Goal: Task Accomplishment & Management: Manage account settings

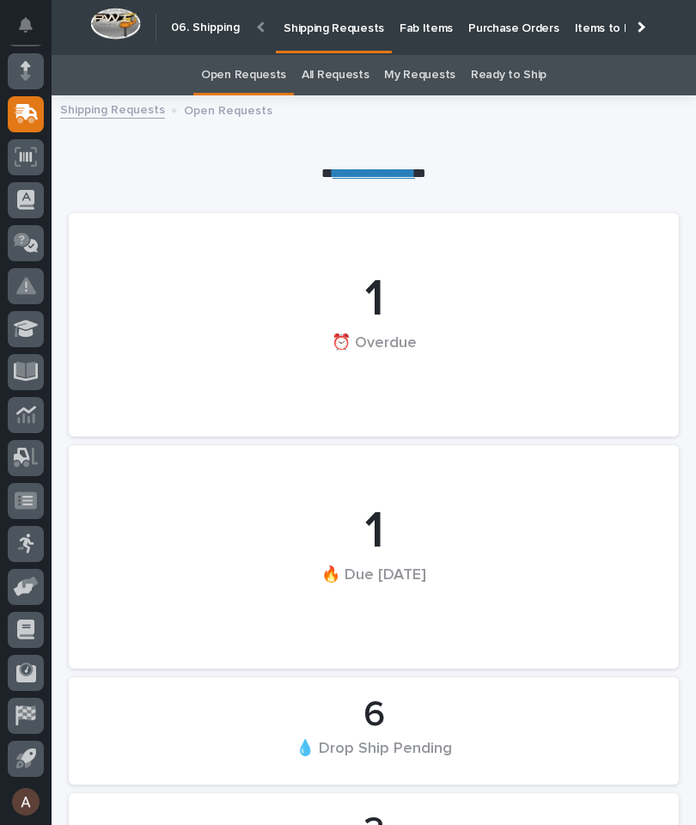
click at [644, 31] on div at bounding box center [639, 26] width 27 height 53
click at [461, 40] on link "Fab Items" at bounding box center [426, 26] width 69 height 53
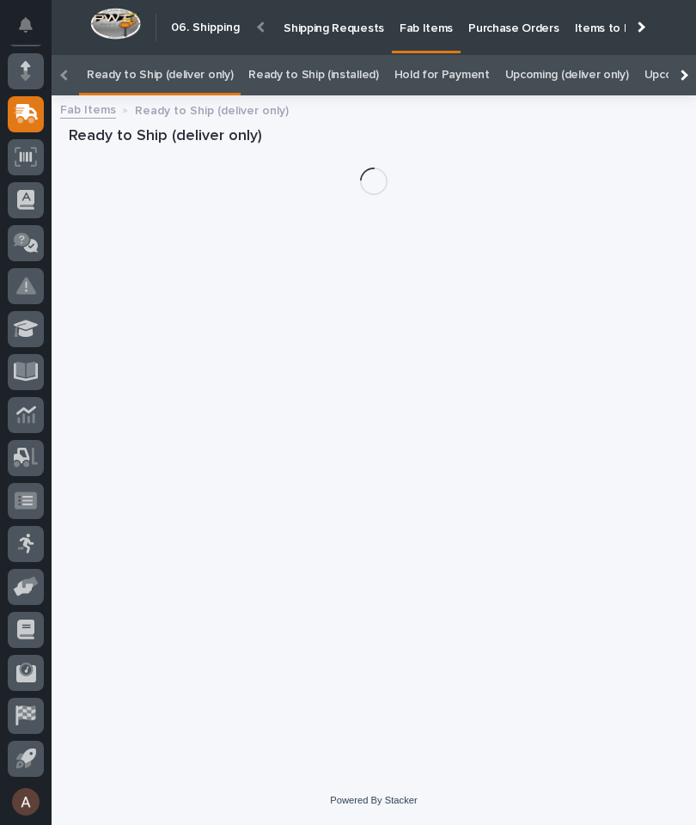
scroll to position [0, -217]
click at [683, 55] on div at bounding box center [682, 75] width 27 height 40
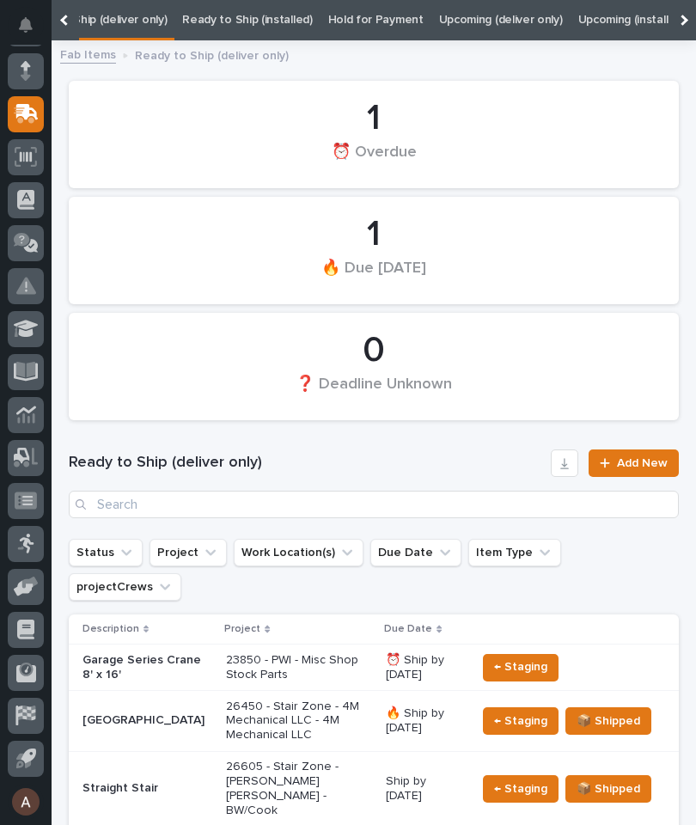
scroll to position [0, 174]
click at [654, 25] on link "All" at bounding box center [660, 20] width 12 height 40
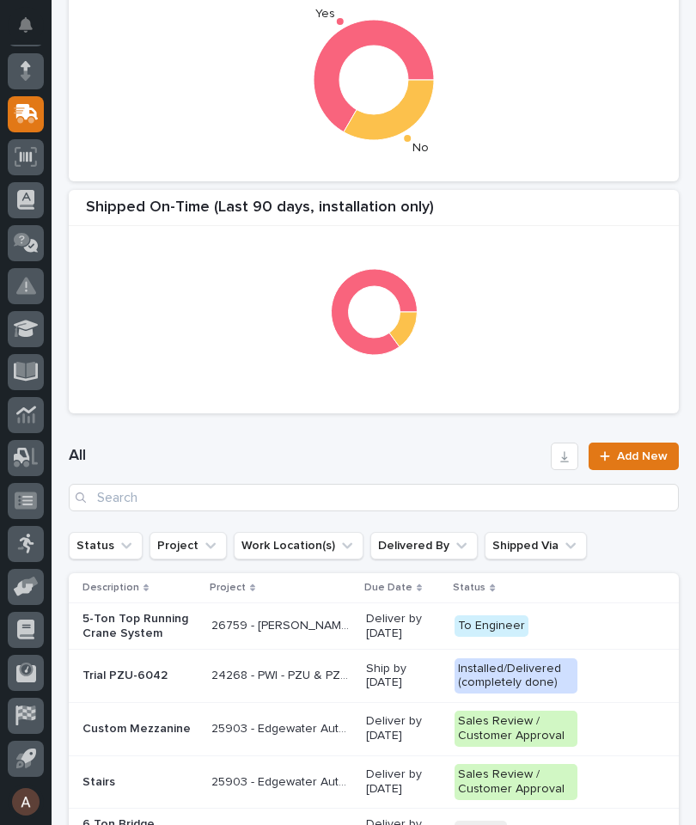
scroll to position [410, 0]
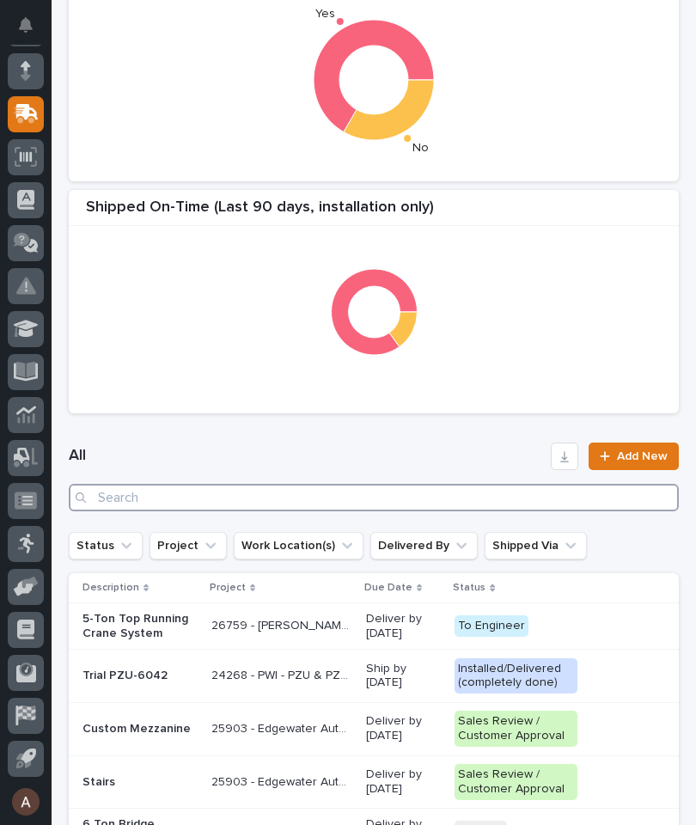
click at [302, 492] on input "Search" at bounding box center [374, 497] width 610 height 27
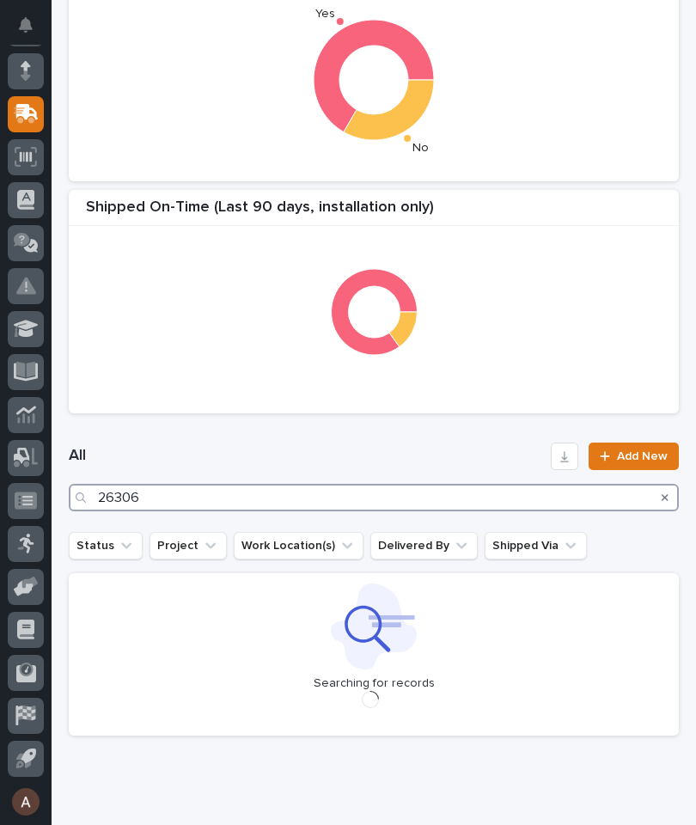
type input "26306"
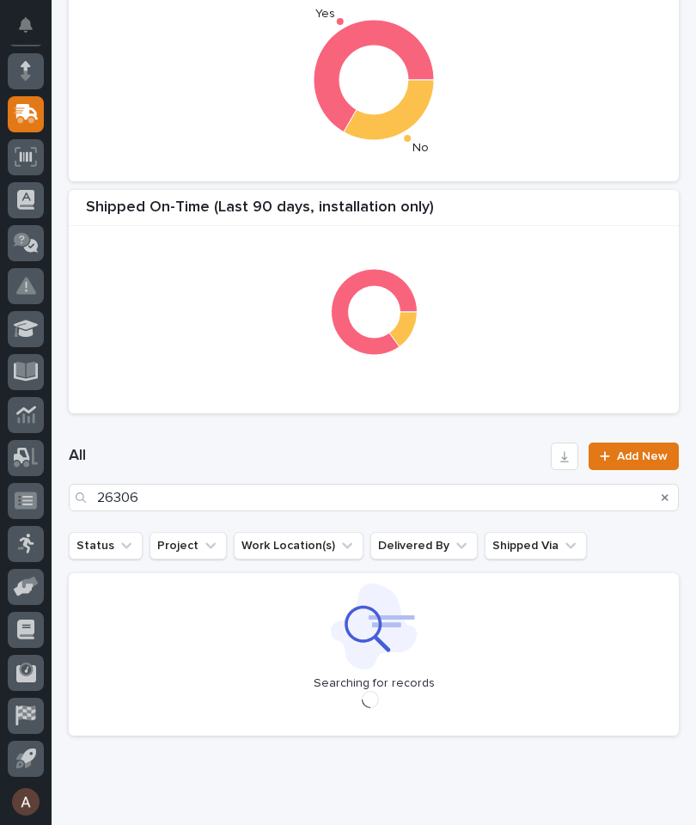
click at [387, 437] on div "All 26306 Add New" at bounding box center [374, 477] width 610 height 110
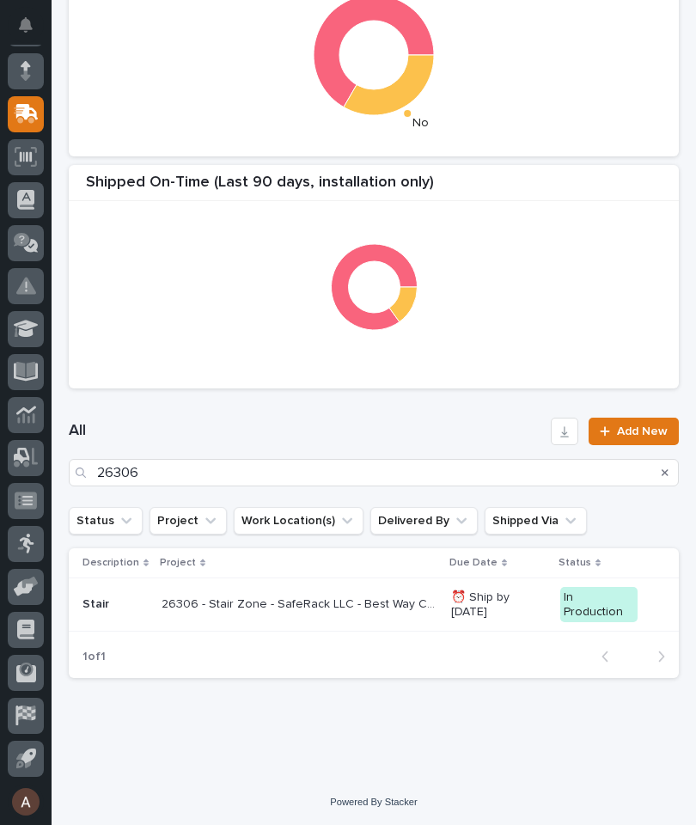
scroll to position [434, 0]
click at [111, 606] on p "Stair" at bounding box center [114, 605] width 65 height 15
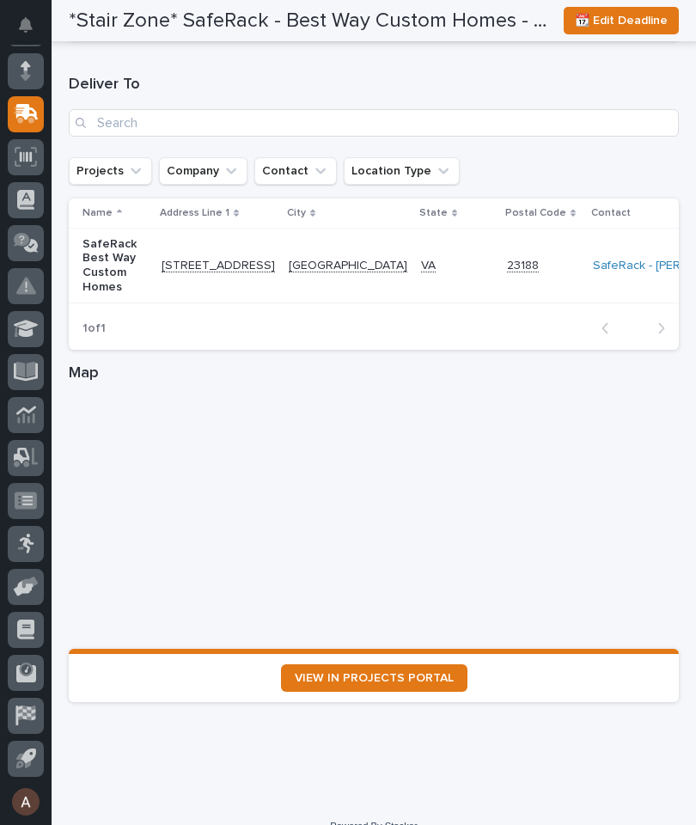
click at [427, 672] on span "VIEW IN PROJECTS PORTAL" at bounding box center [374, 678] width 159 height 12
click at [431, 672] on span "VIEW IN PROJECTS PORTAL" at bounding box center [374, 678] width 159 height 12
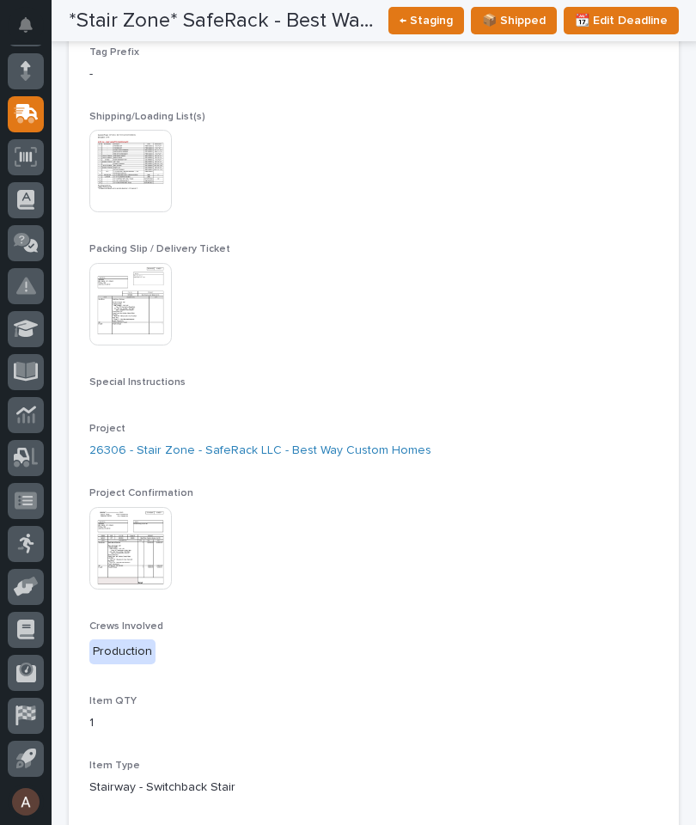
scroll to position [144, 0]
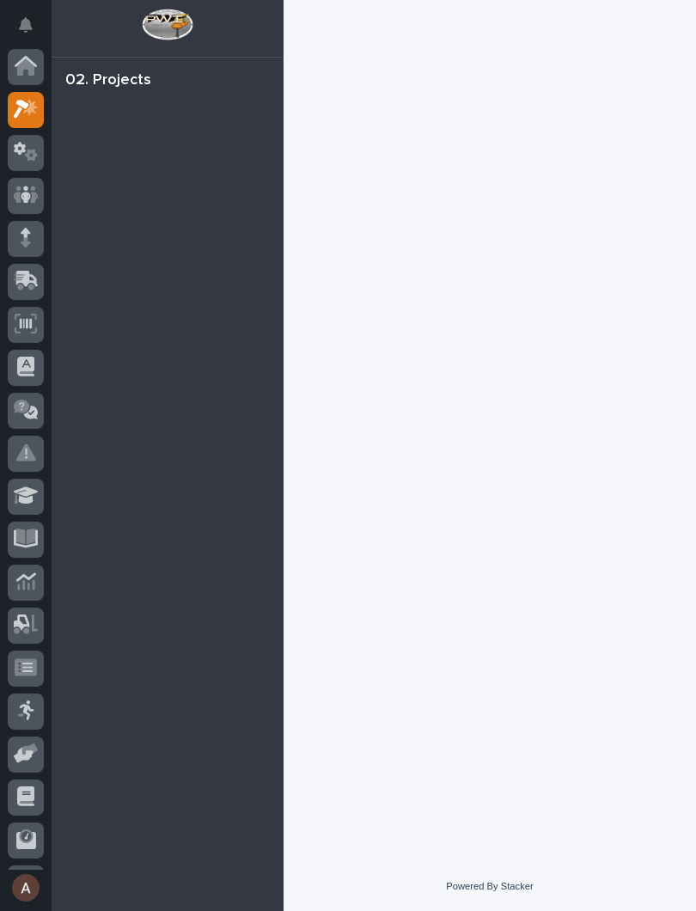
scroll to position [43, 0]
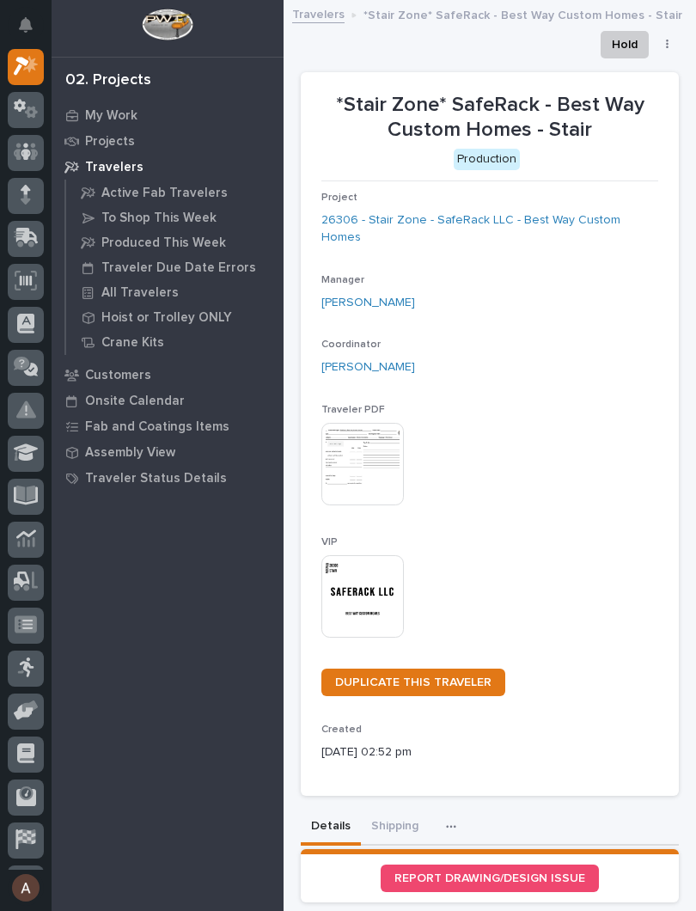
click at [363, 569] on img at bounding box center [362, 596] width 82 height 82
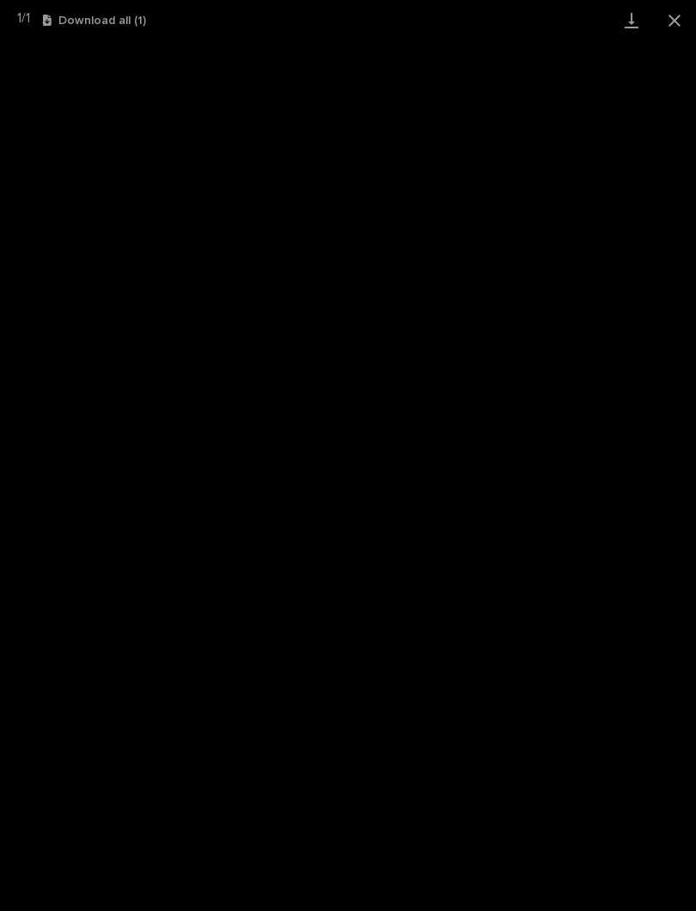
click at [638, 28] on link "Download" at bounding box center [631, 20] width 43 height 40
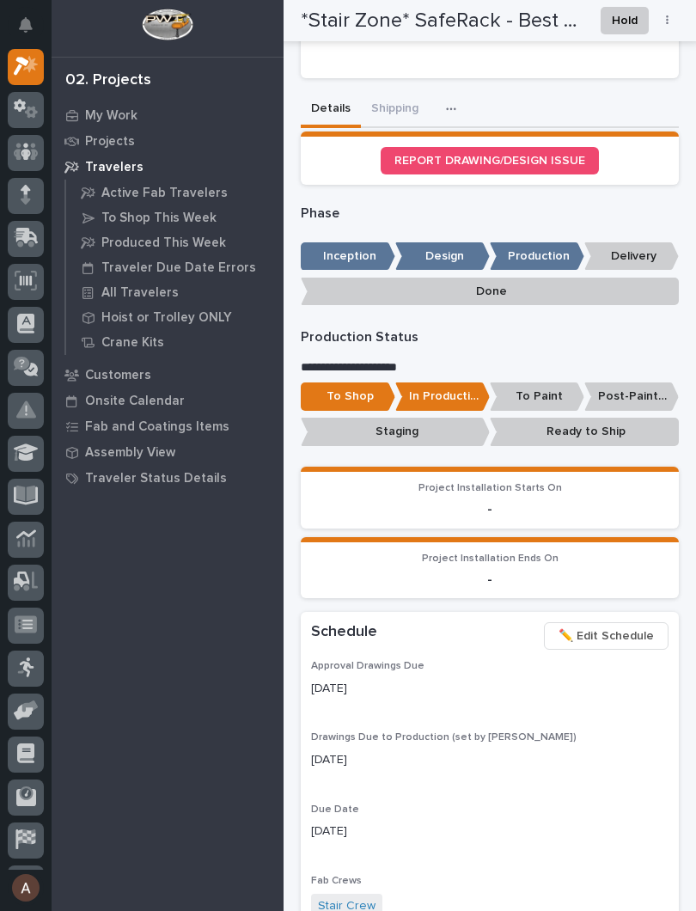
scroll to position [725, 0]
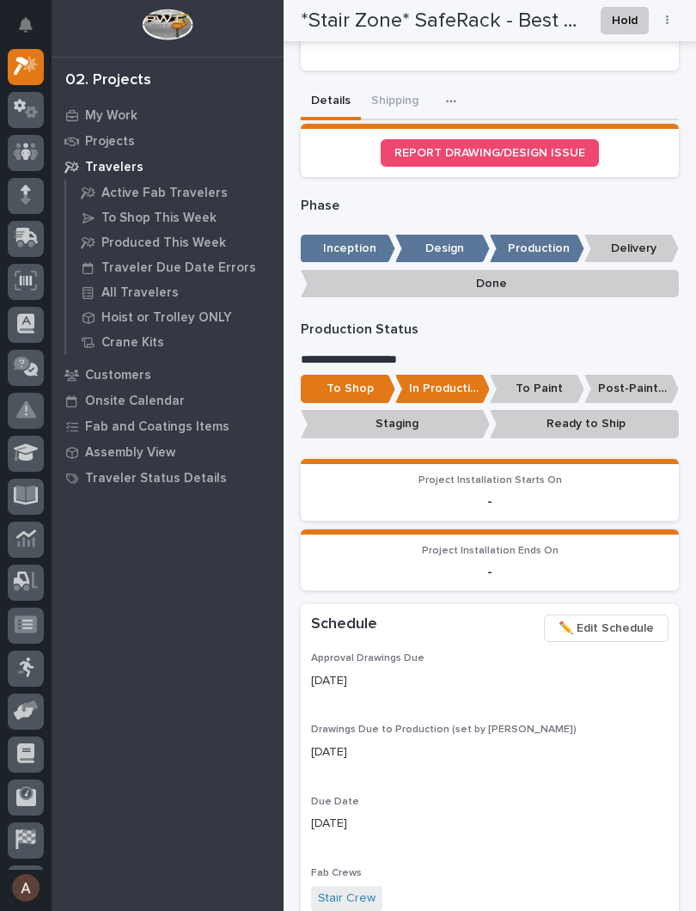
click at [631, 410] on p "Ready to Ship" at bounding box center [584, 424] width 189 height 28
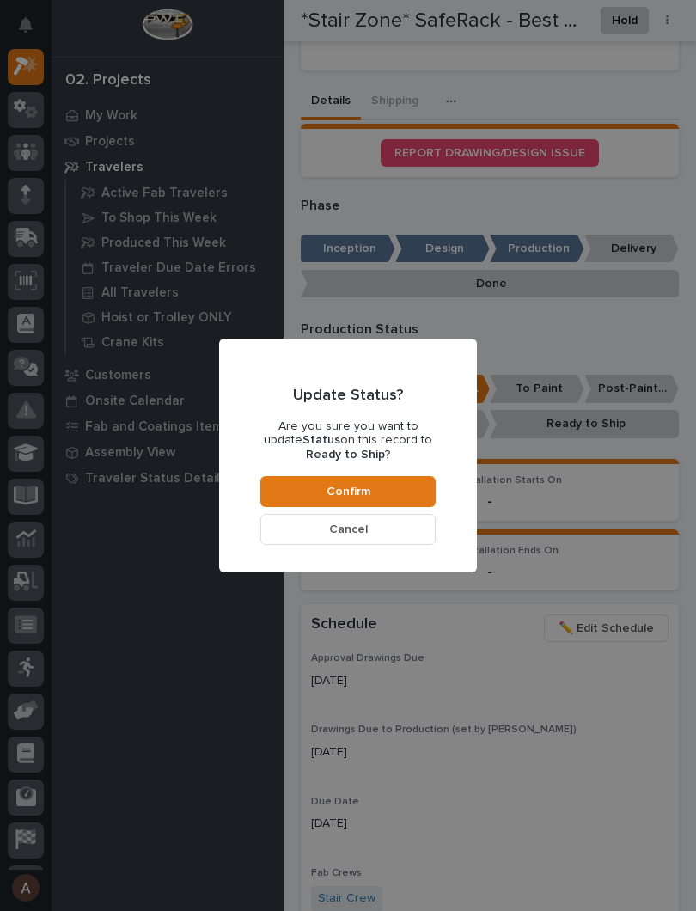
click at [405, 490] on button "Confirm" at bounding box center [347, 491] width 175 height 31
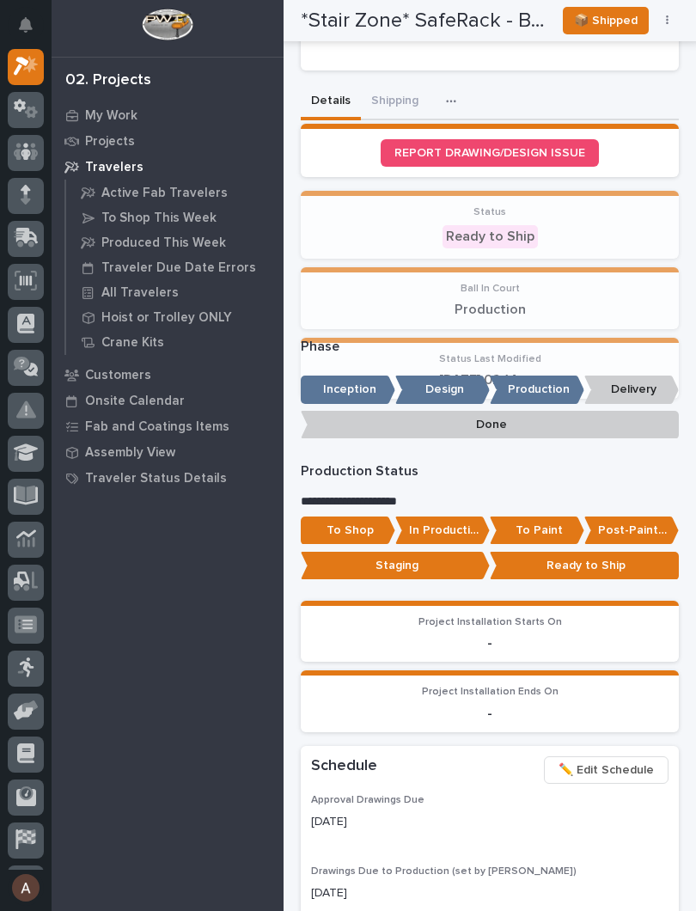
scroll to position [823, 0]
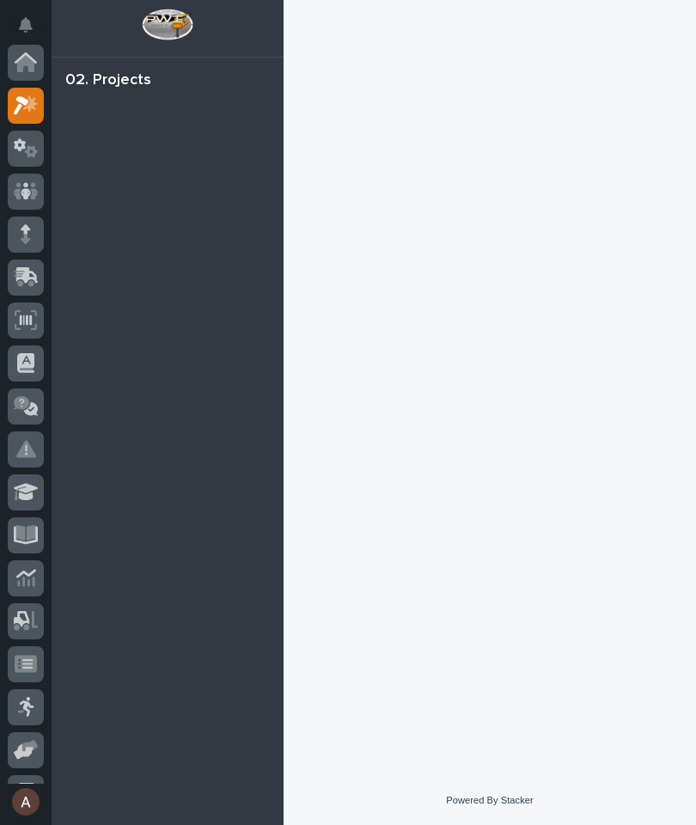
scroll to position [43, 0]
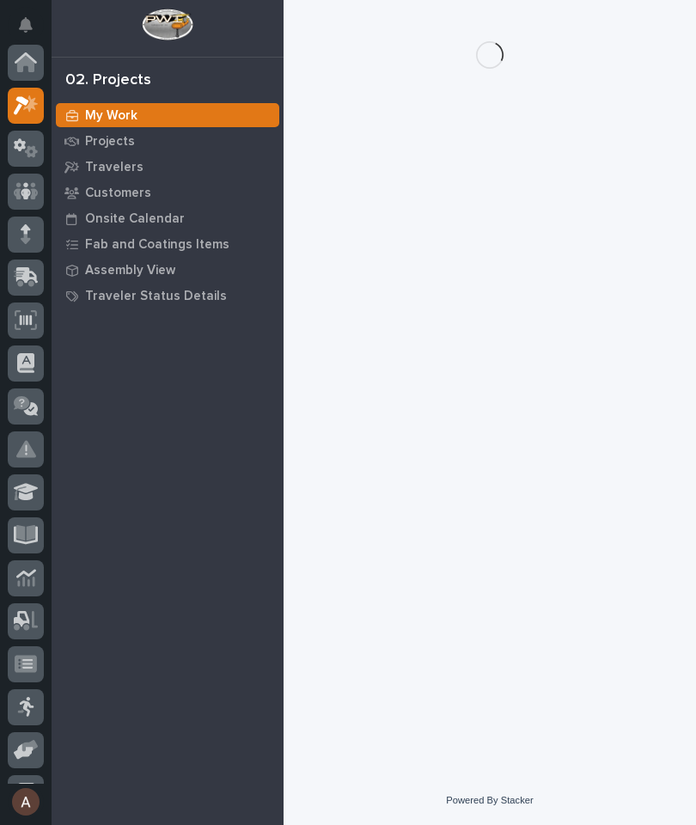
scroll to position [43, 0]
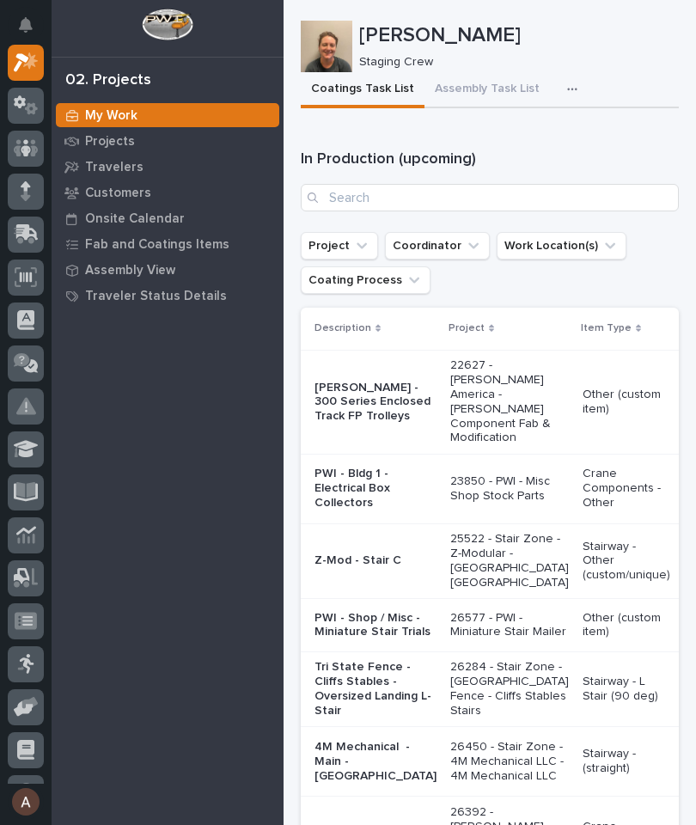
click at [583, 101] on button "button" at bounding box center [576, 89] width 38 height 34
click at [562, 127] on button "Staging Task List" at bounding box center [520, 135] width 113 height 29
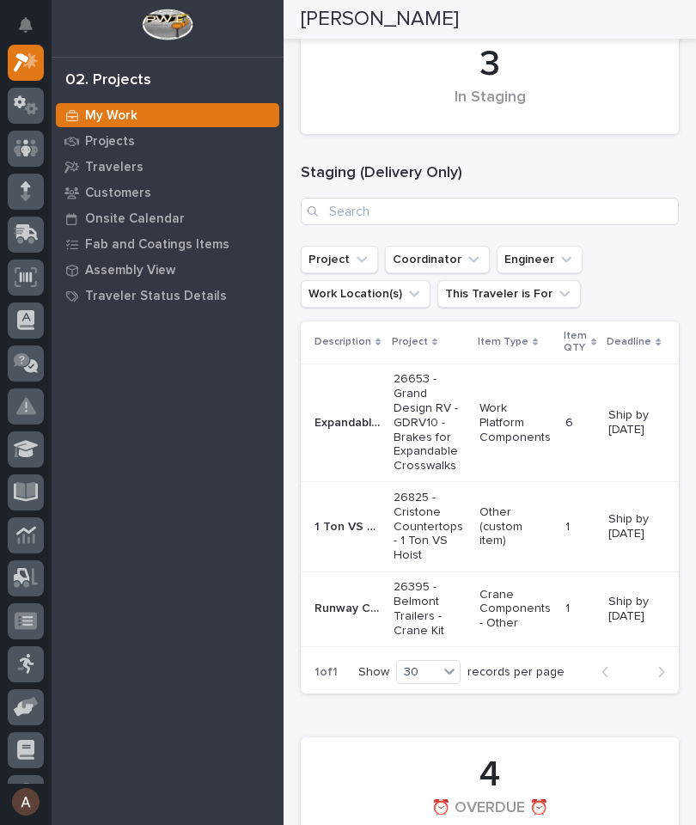
scroll to position [300, 0]
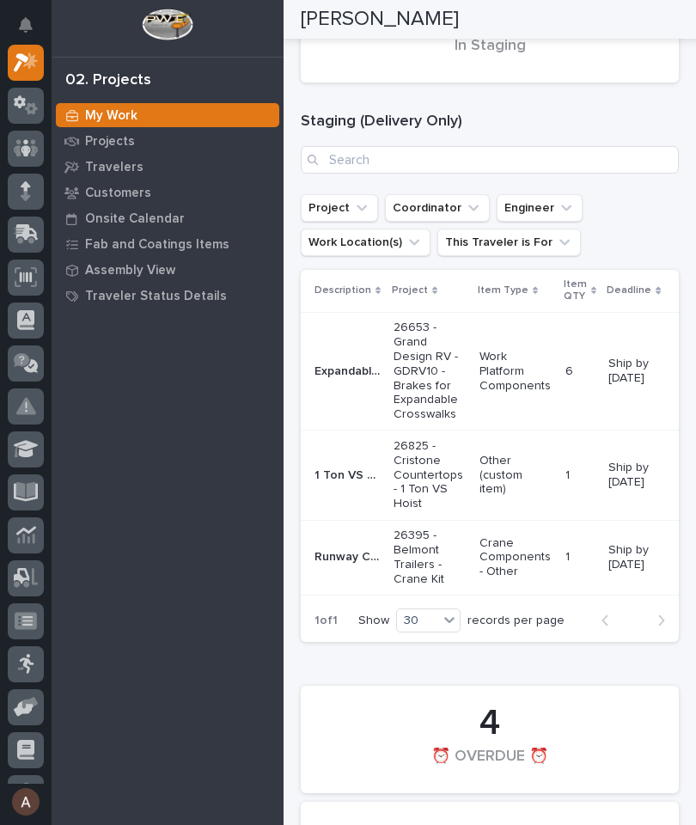
click at [345, 475] on p "1 Ton VS Hoist" at bounding box center [349, 474] width 69 height 18
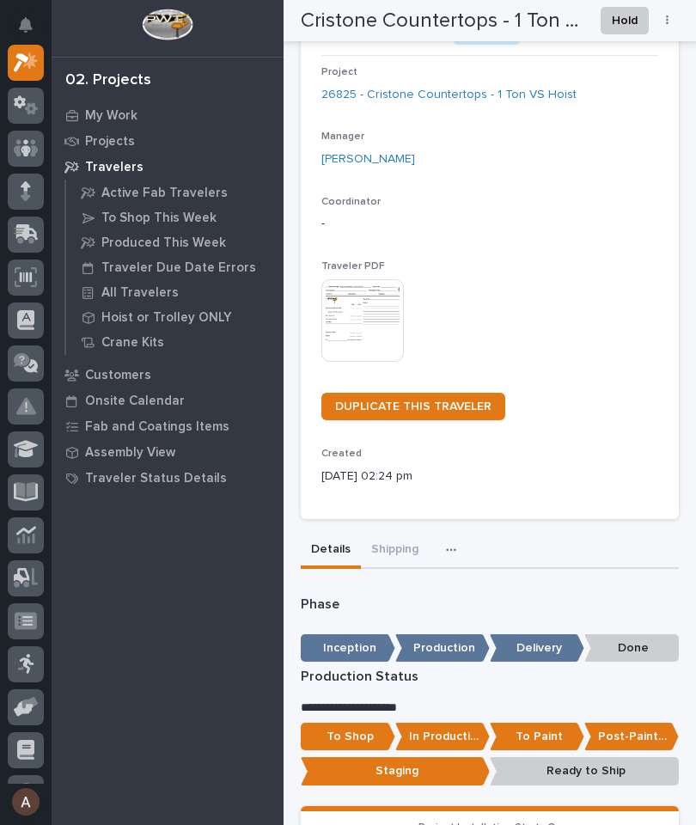
scroll to position [119, 0]
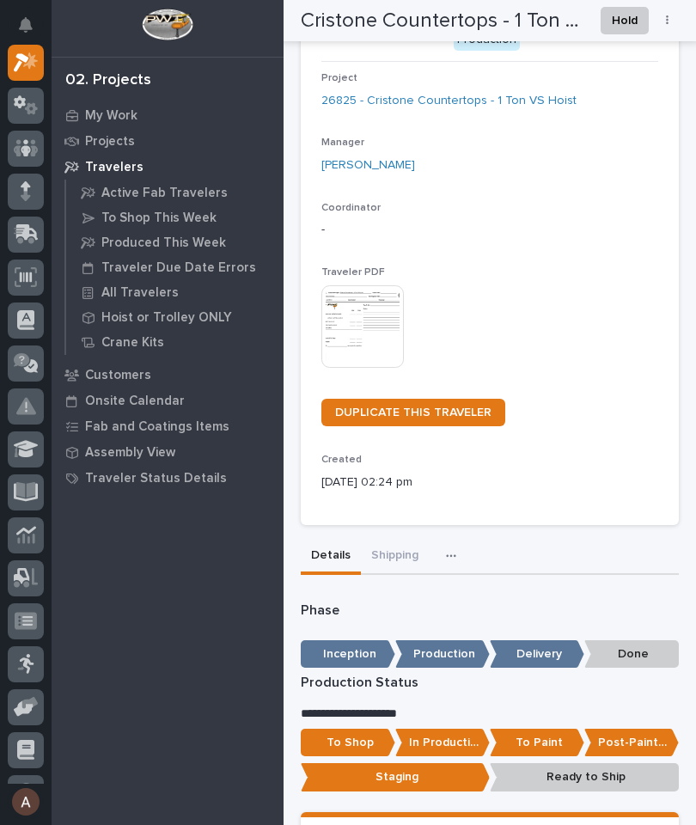
click at [394, 542] on button "Shipping" at bounding box center [395, 557] width 68 height 36
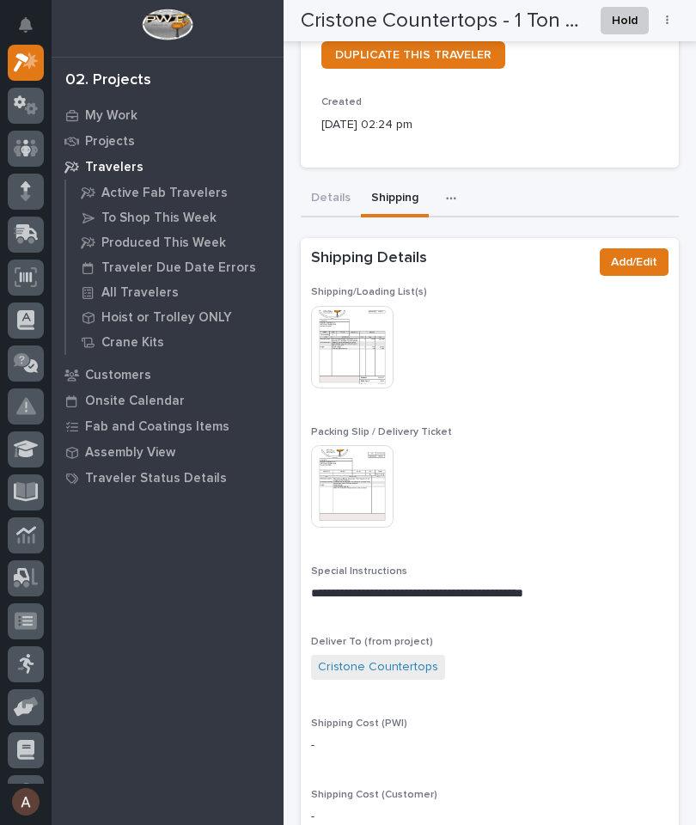
scroll to position [478, 0]
click at [337, 339] on img at bounding box center [352, 346] width 82 height 82
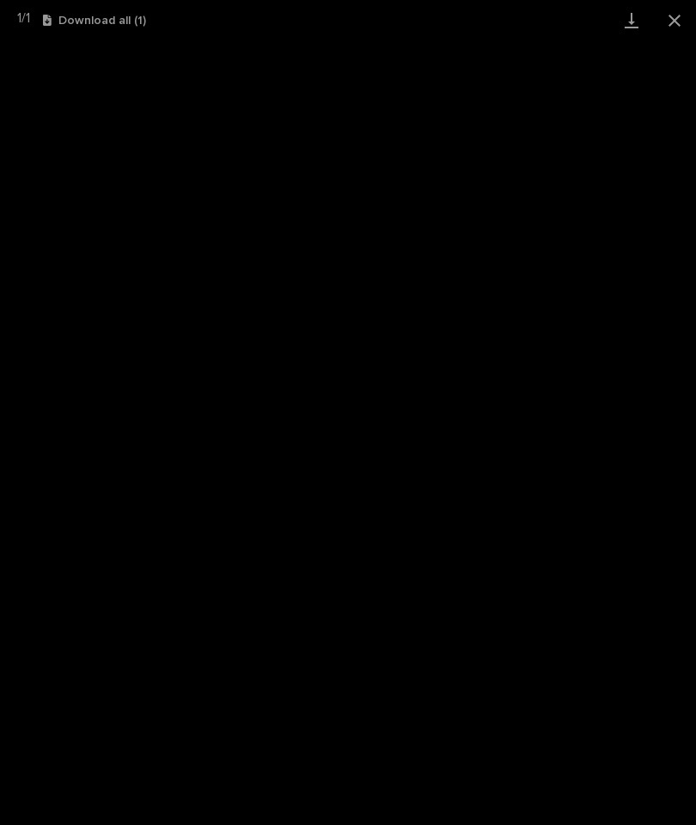
click at [625, 25] on link "Download" at bounding box center [631, 20] width 43 height 40
click at [669, 22] on button "Close gallery" at bounding box center [674, 20] width 43 height 40
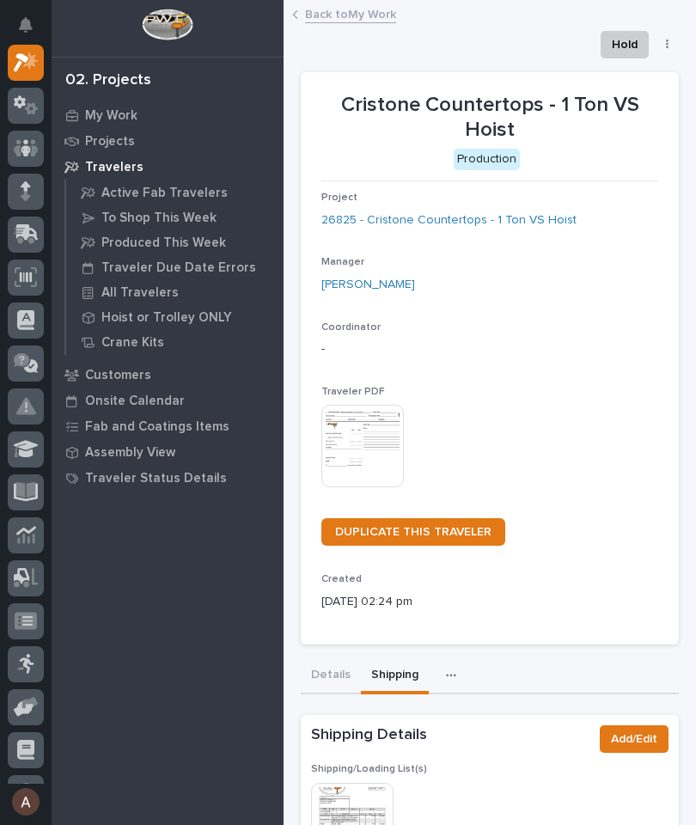
scroll to position [0, 0]
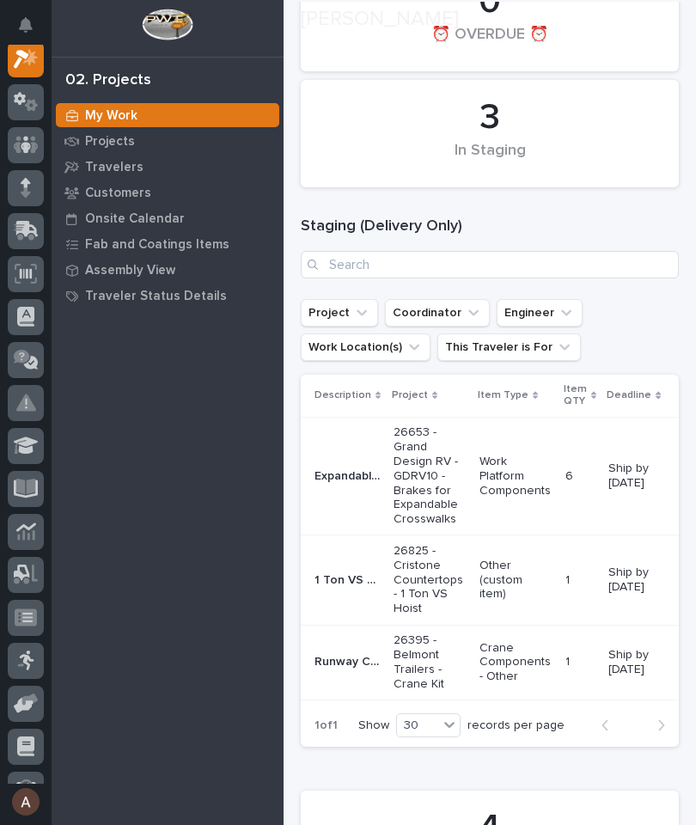
scroll to position [200, 0]
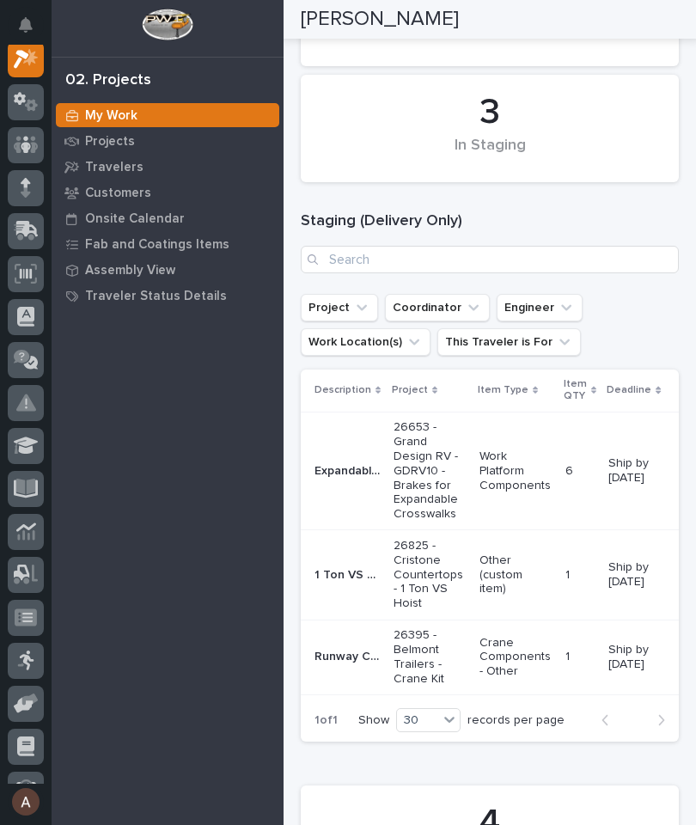
click at [419, 557] on p "26825 - Cristone Countertops - 1 Ton VS Hoist" at bounding box center [430, 575] width 72 height 72
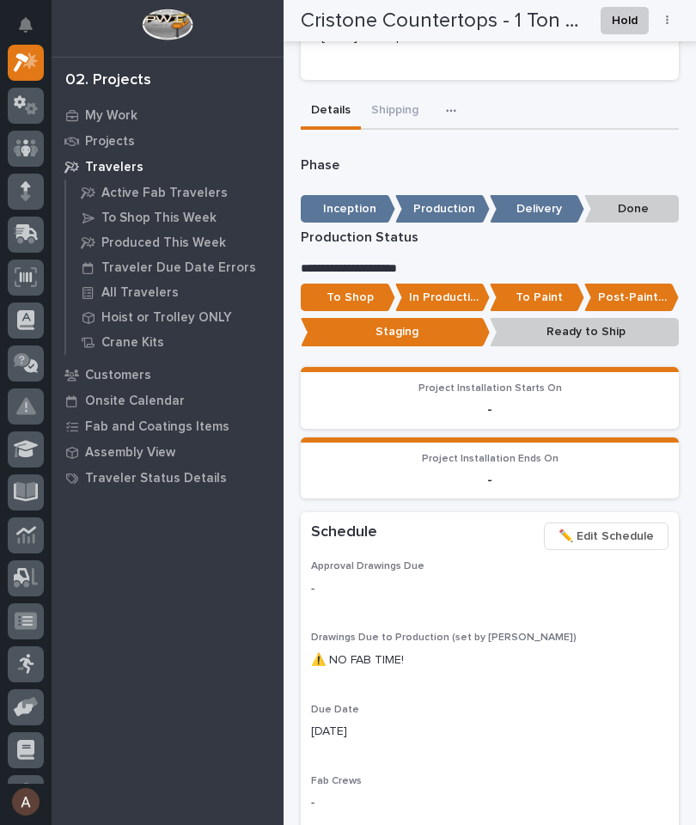
scroll to position [563, 0]
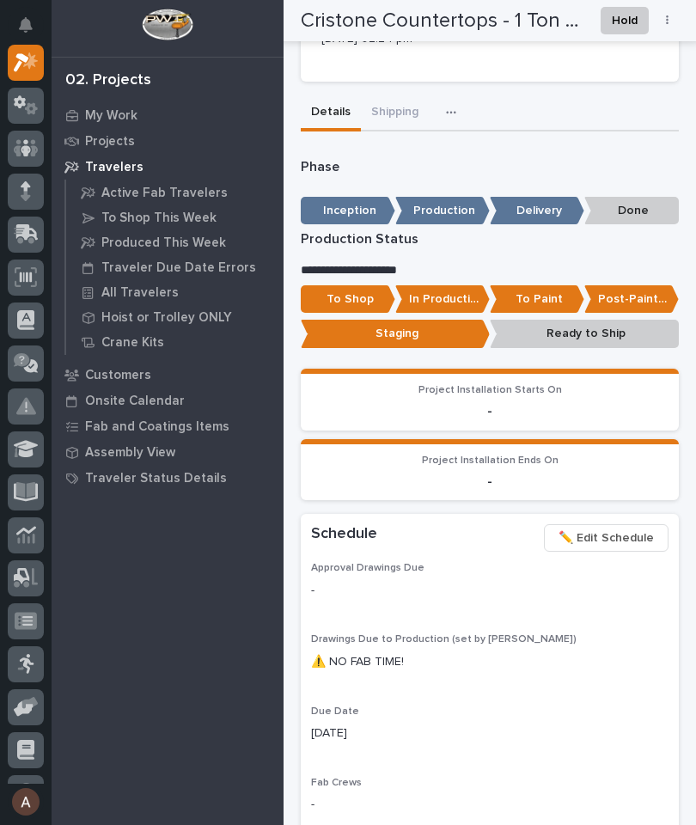
click at [437, 289] on p "In Production" at bounding box center [442, 299] width 95 height 28
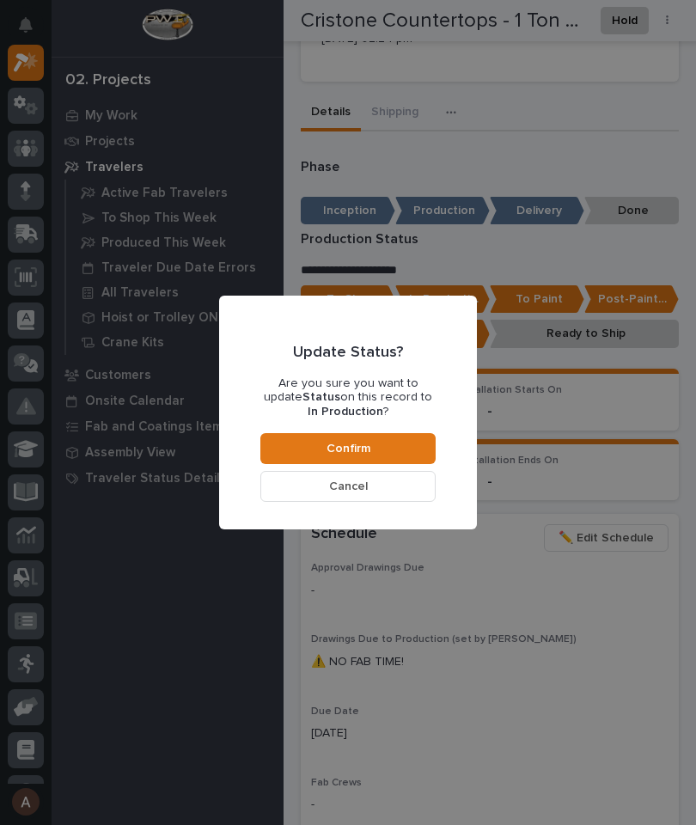
click at [400, 449] on button "Confirm" at bounding box center [347, 448] width 175 height 31
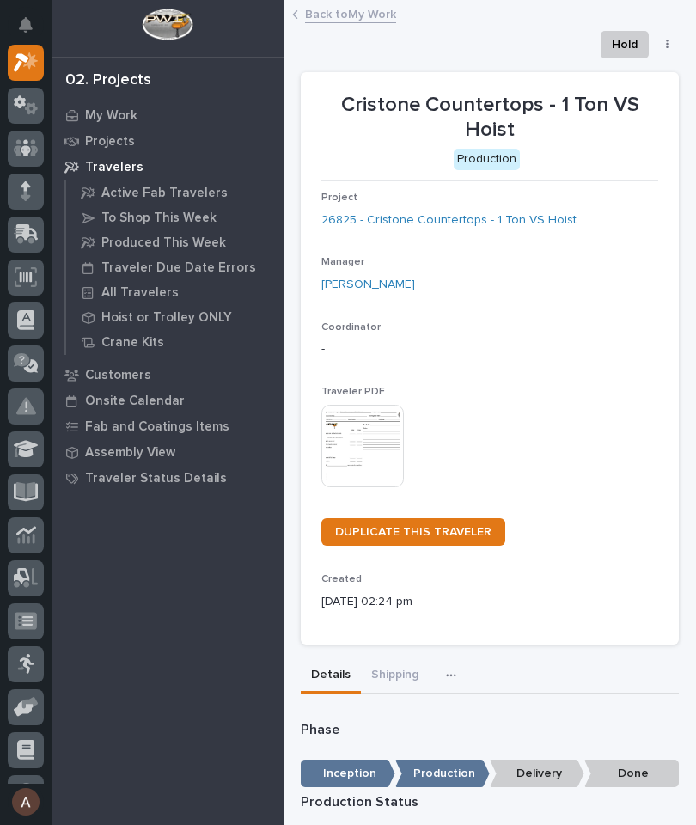
scroll to position [0, 0]
click at [394, 659] on button "Shipping" at bounding box center [395, 676] width 68 height 36
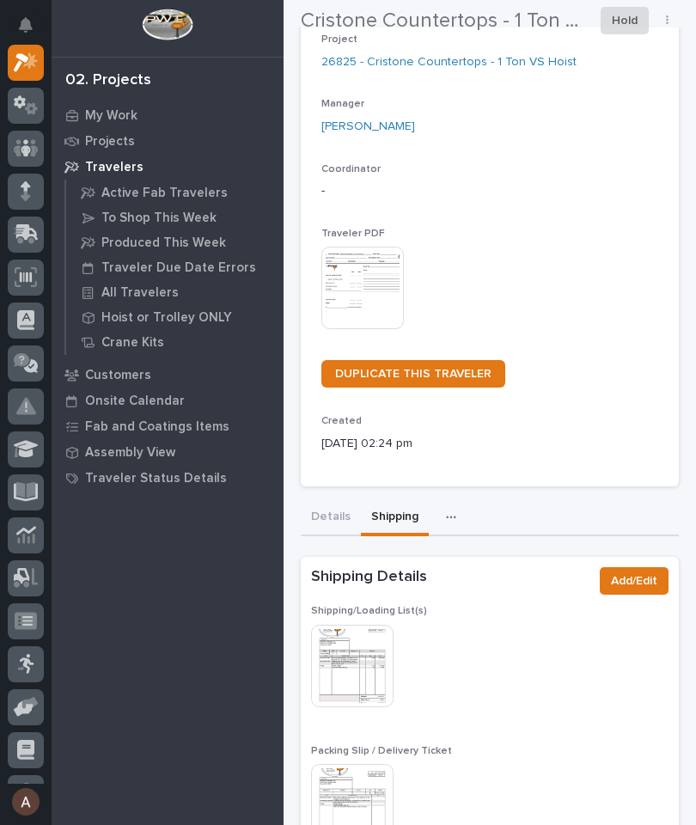
scroll to position [162, 0]
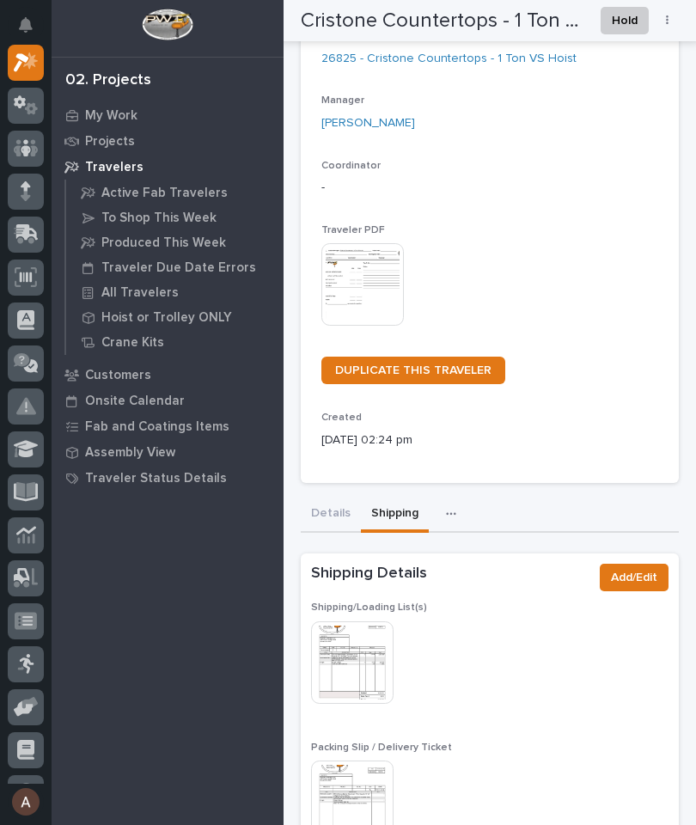
click at [352, 662] on img at bounding box center [352, 662] width 82 height 82
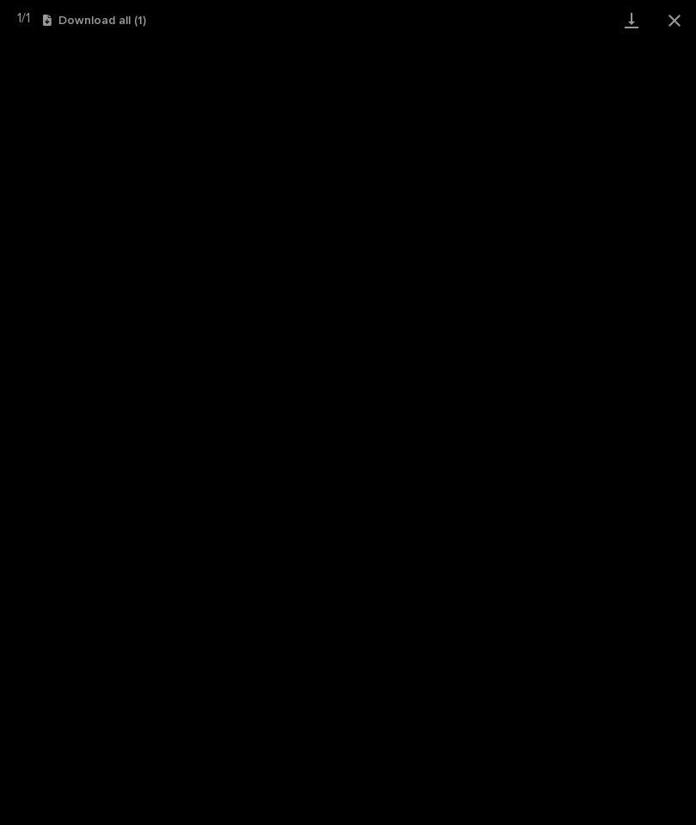
click at [621, 29] on link "Download" at bounding box center [631, 20] width 43 height 40
click at [687, 17] on button "Close gallery" at bounding box center [674, 20] width 43 height 40
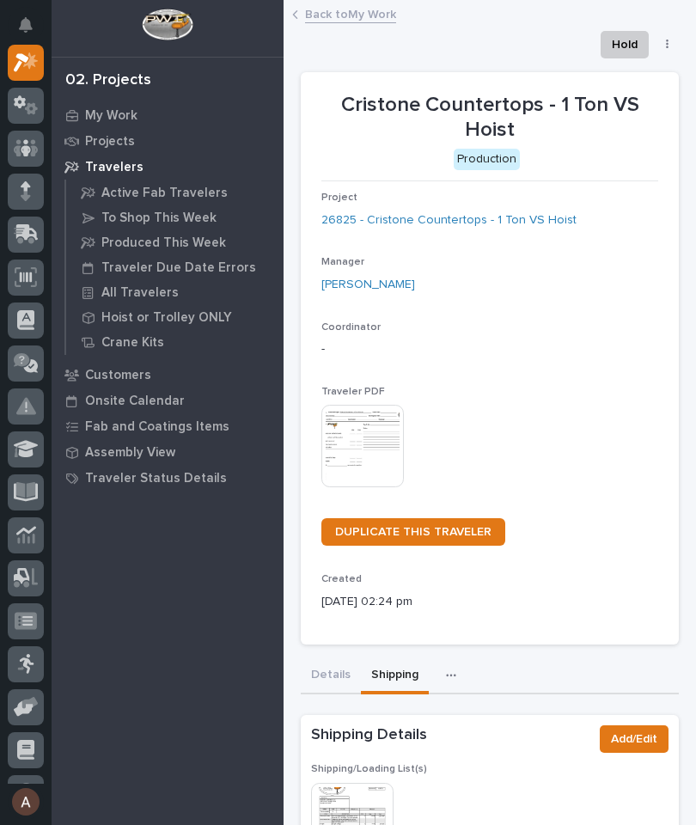
scroll to position [0, 0]
click at [24, 71] on icon at bounding box center [26, 62] width 25 height 20
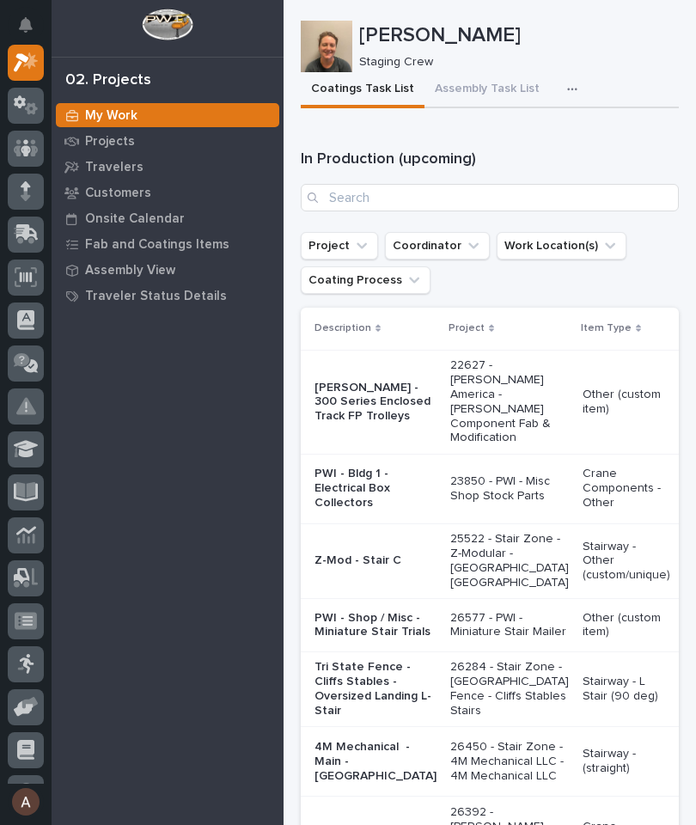
click at [567, 83] on icon "button" at bounding box center [572, 89] width 10 height 12
click at [549, 131] on span "Staging Task List" at bounding box center [517, 135] width 92 height 15
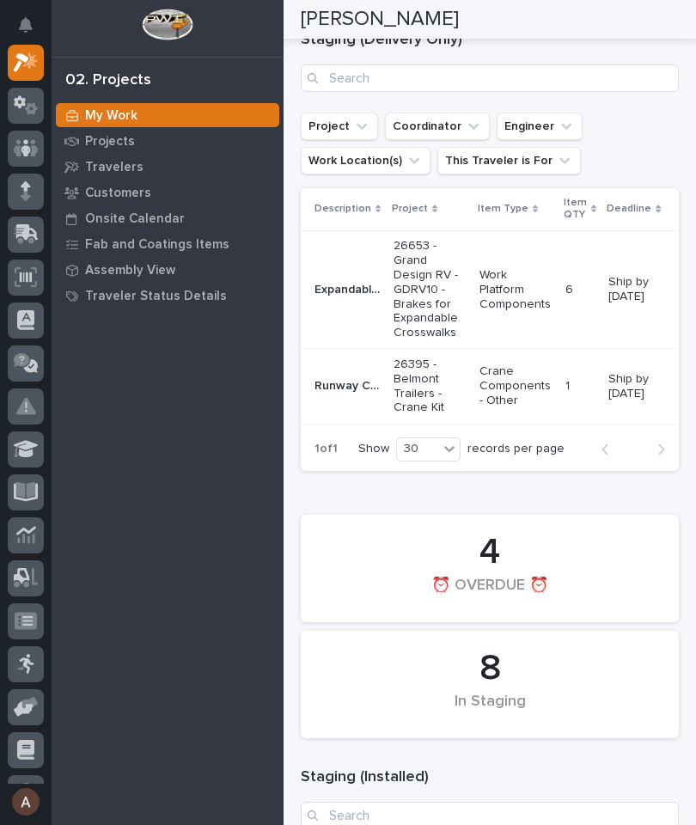
scroll to position [346, 0]
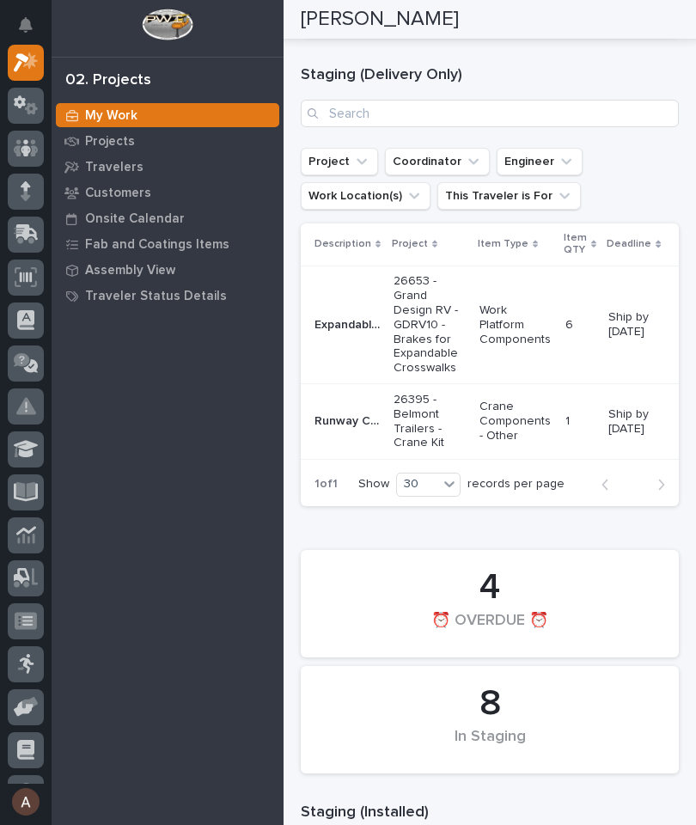
click at [366, 321] on p "Expandable Crosswalk Brakes" at bounding box center [349, 324] width 69 height 18
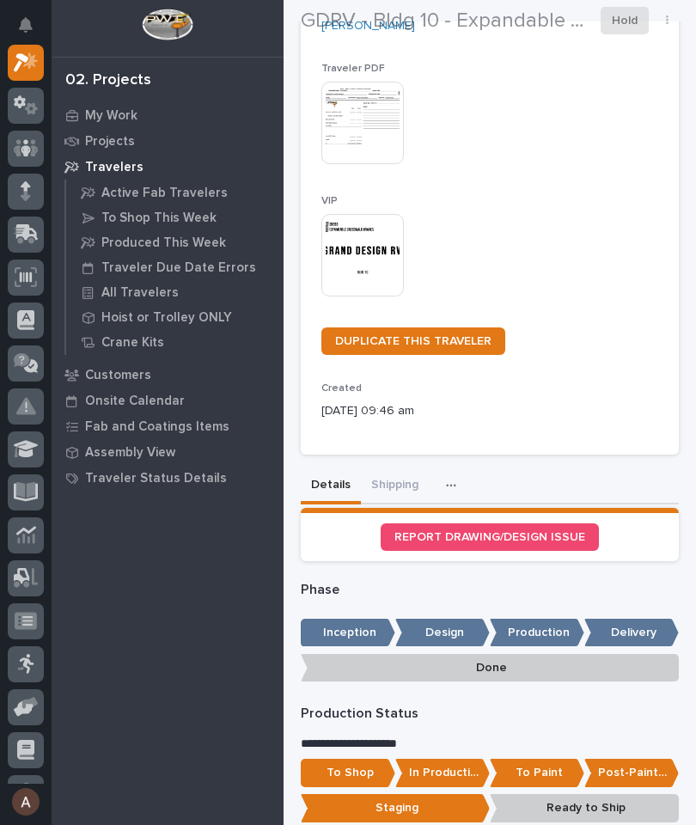
scroll to position [347, 0]
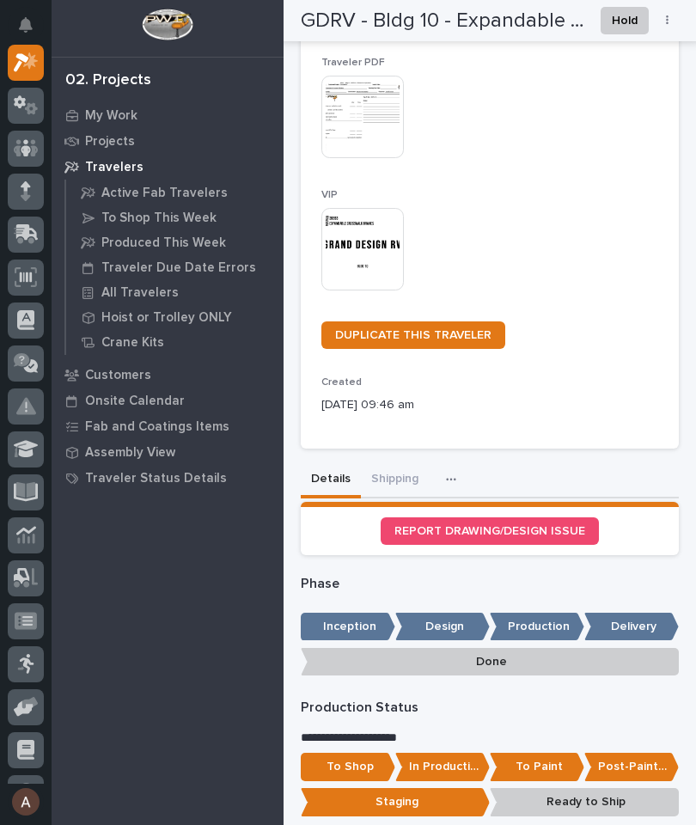
click at [394, 480] on button "Shipping" at bounding box center [395, 480] width 68 height 36
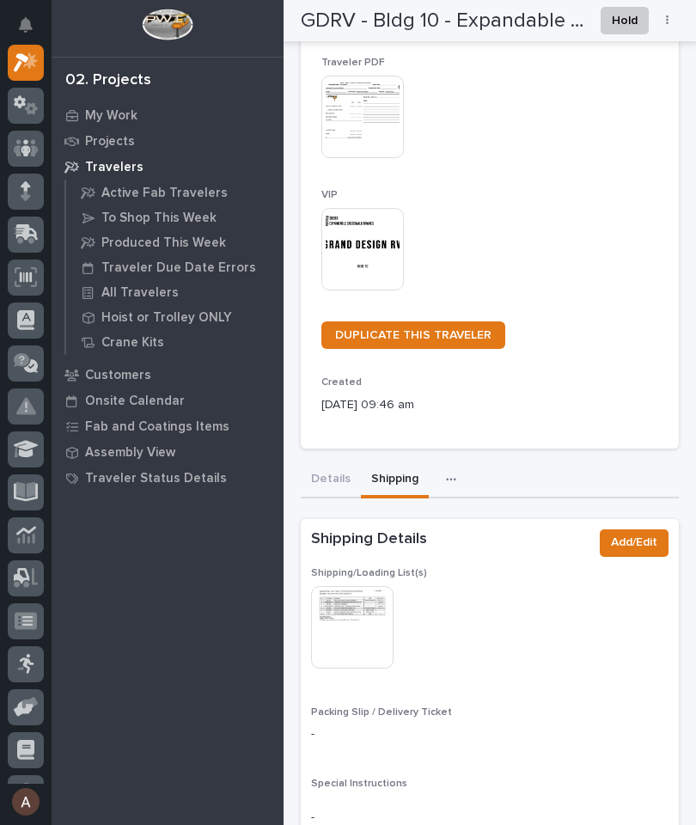
click at [361, 609] on img at bounding box center [352, 627] width 82 height 82
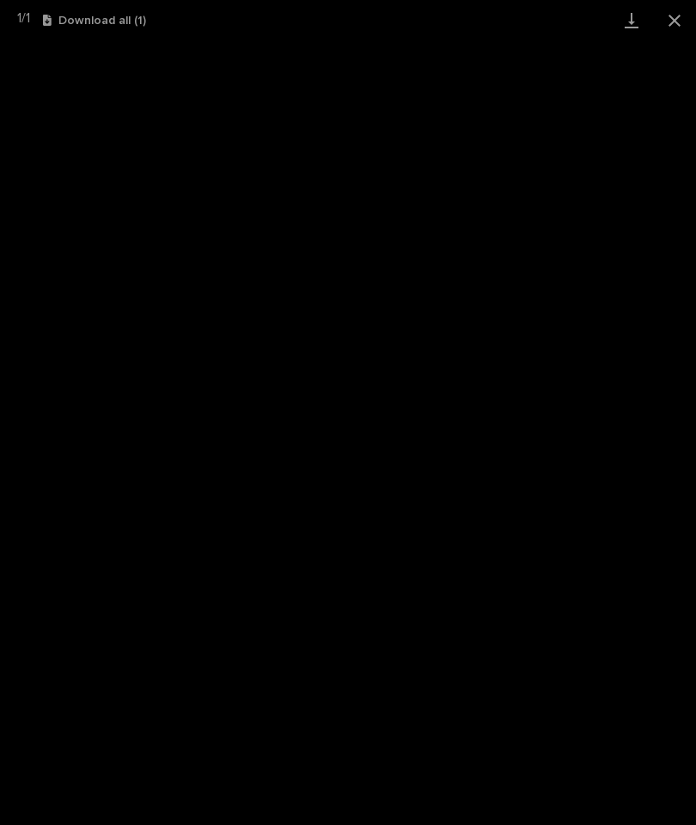
click at [644, 12] on link "Download" at bounding box center [631, 20] width 43 height 40
click at [673, 21] on button "Close gallery" at bounding box center [674, 20] width 43 height 40
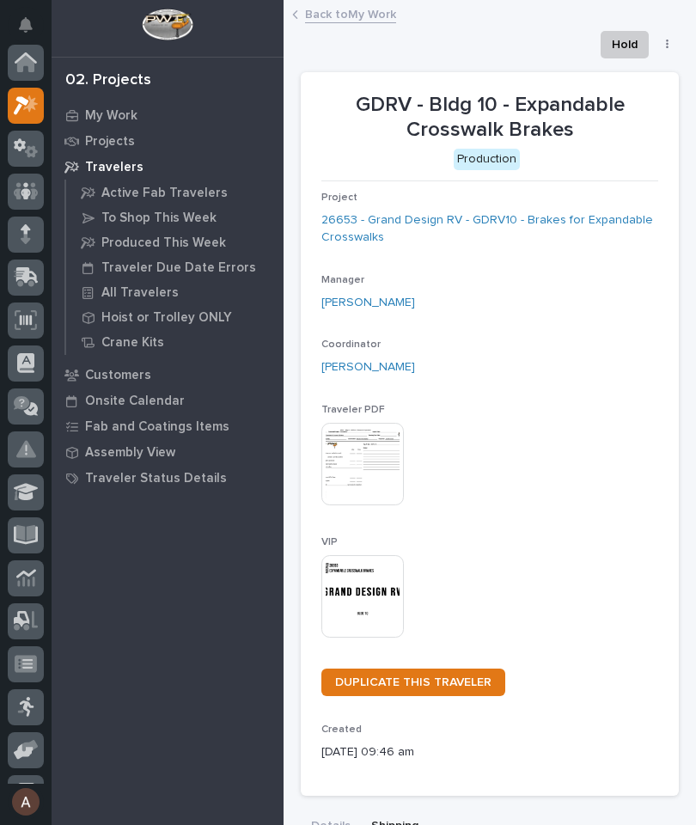
click at [24, 104] on icon at bounding box center [21, 105] width 15 height 19
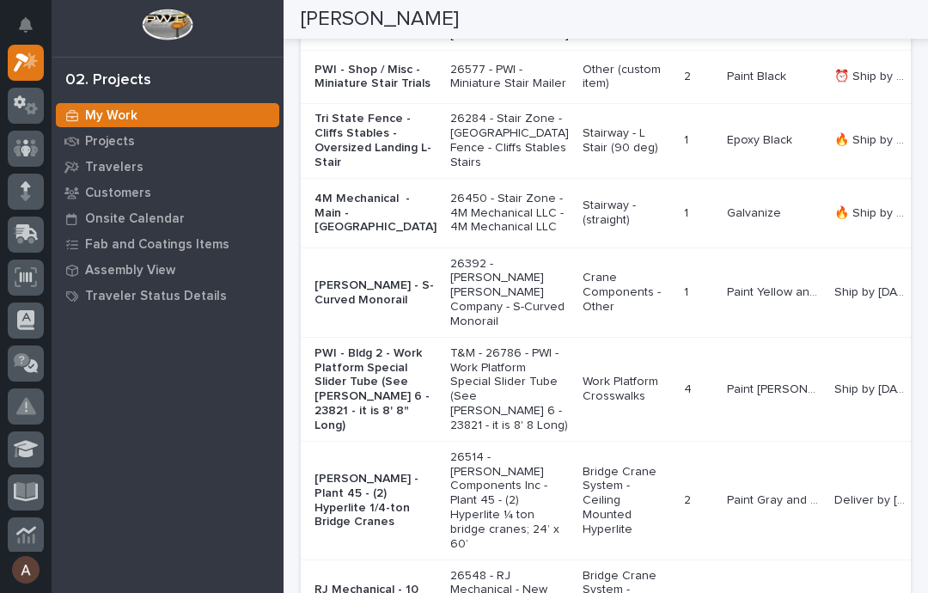
click at [344, 235] on p "4M Mechanical - Main - [GEOGRAPHIC_DATA]" at bounding box center [376, 213] width 122 height 43
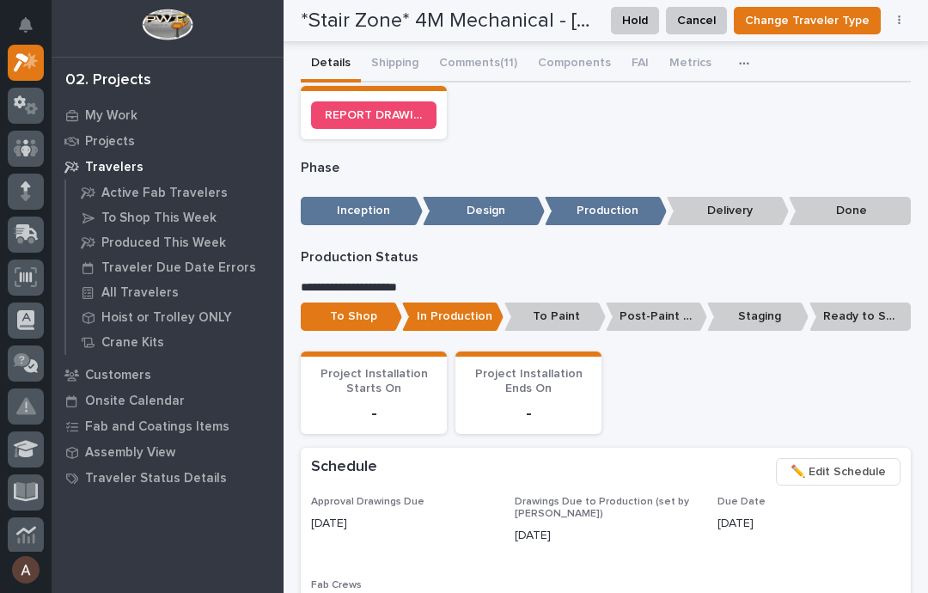
scroll to position [580, 0]
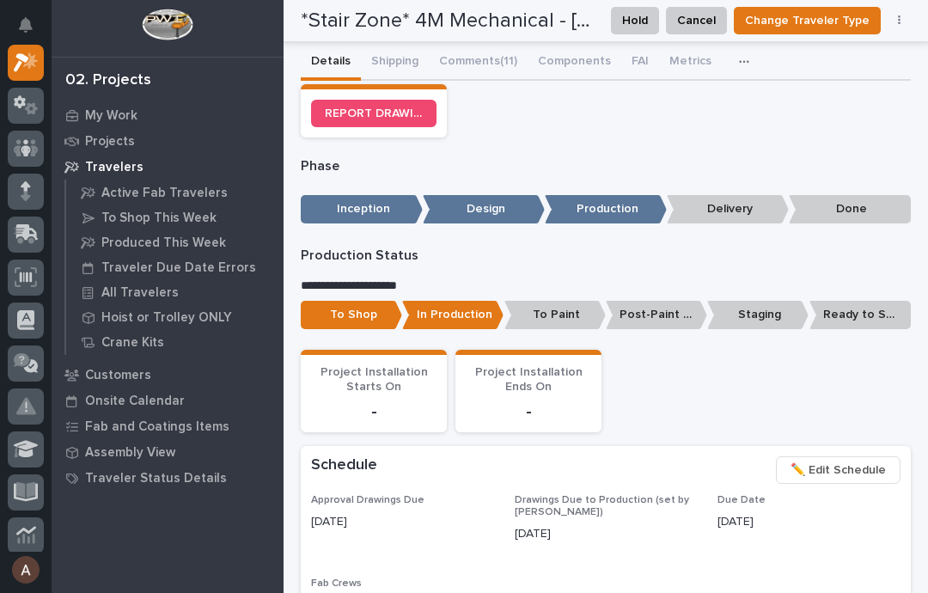
click at [695, 301] on p "Ready to Ship" at bounding box center [859, 315] width 101 height 28
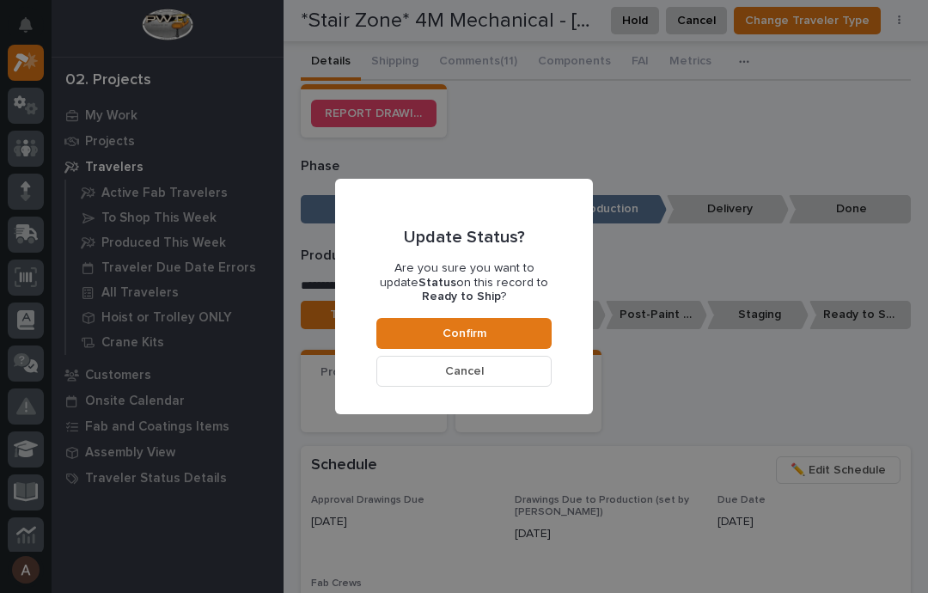
click at [491, 329] on button "Confirm" at bounding box center [463, 333] width 175 height 31
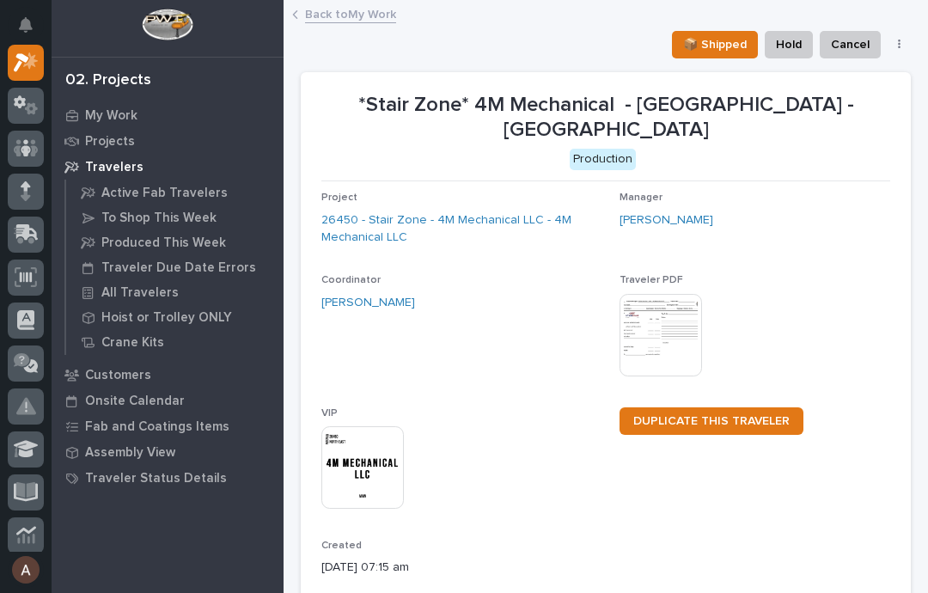
scroll to position [0, 0]
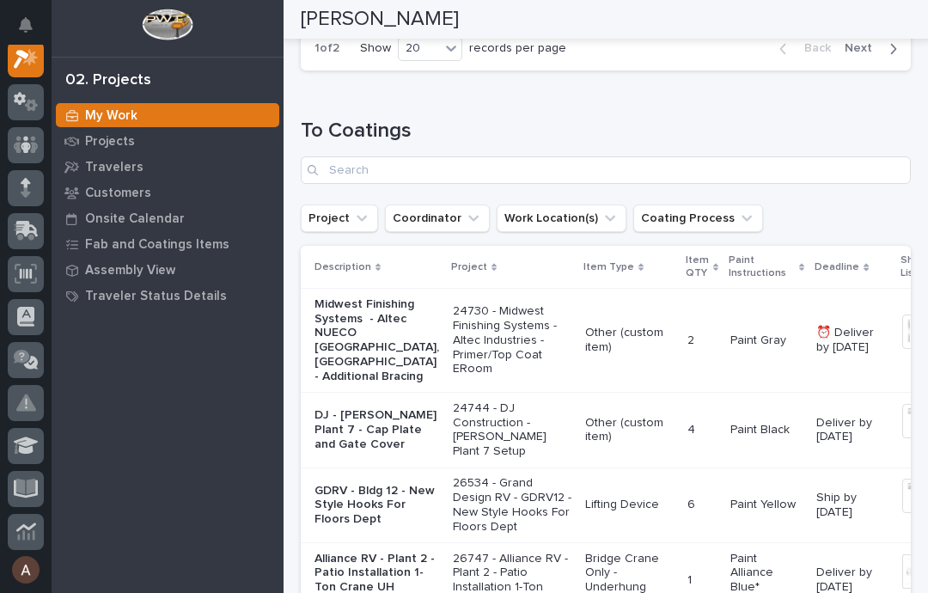
scroll to position [1940, 0]
click at [695, 57] on span "Next" at bounding box center [864, 48] width 38 height 15
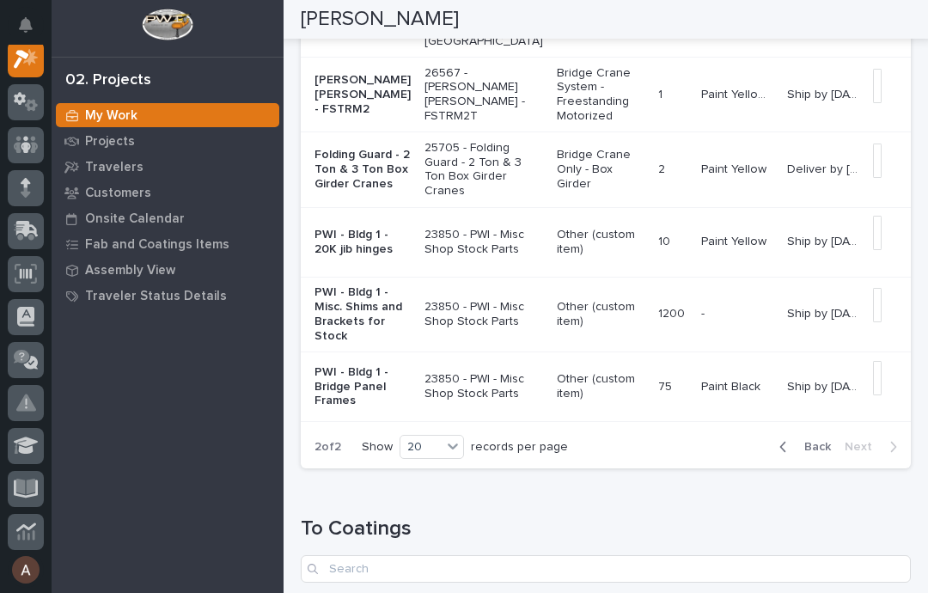
scroll to position [453, 0]
